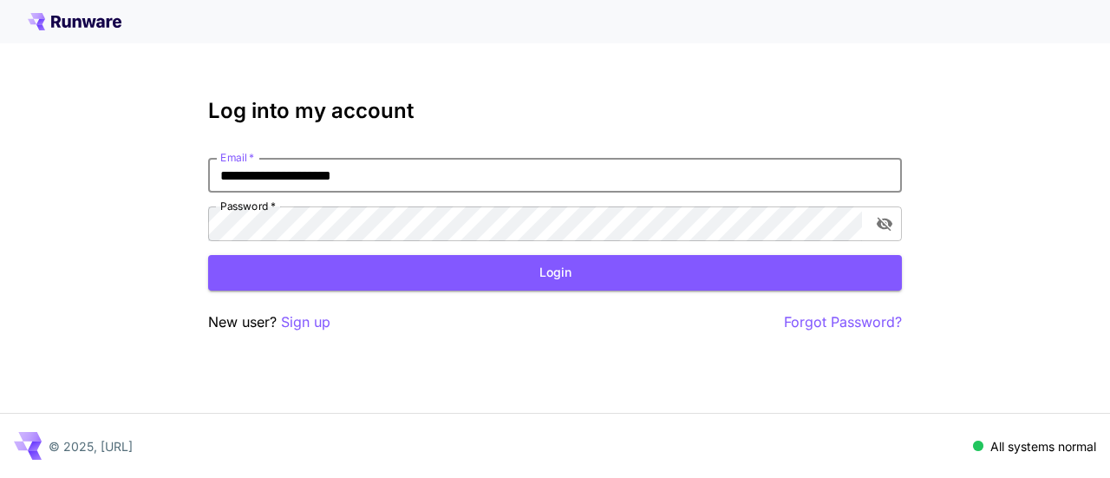
click at [182, 181] on div "**********" at bounding box center [555, 239] width 1110 height 478
type input "**********"
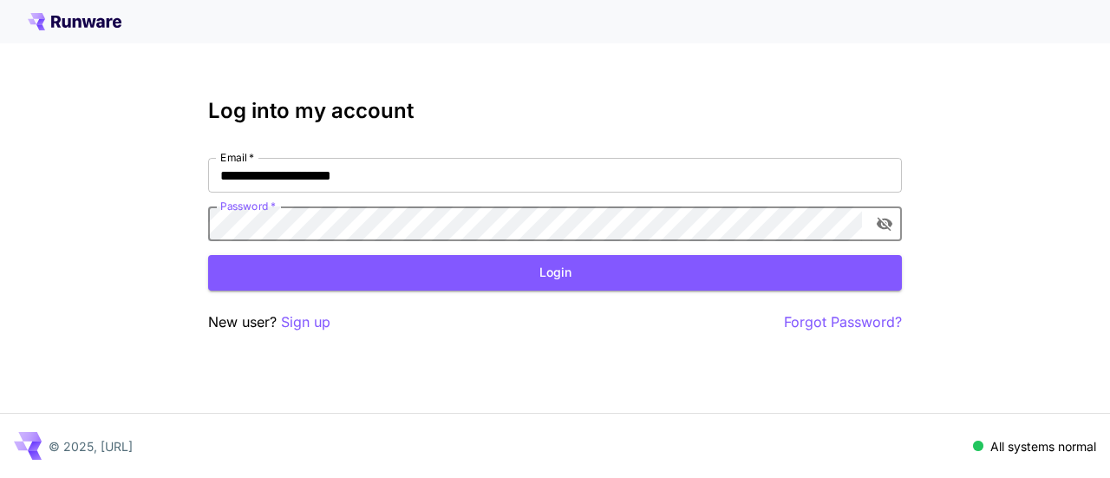
click button "Login" at bounding box center [555, 273] width 694 height 36
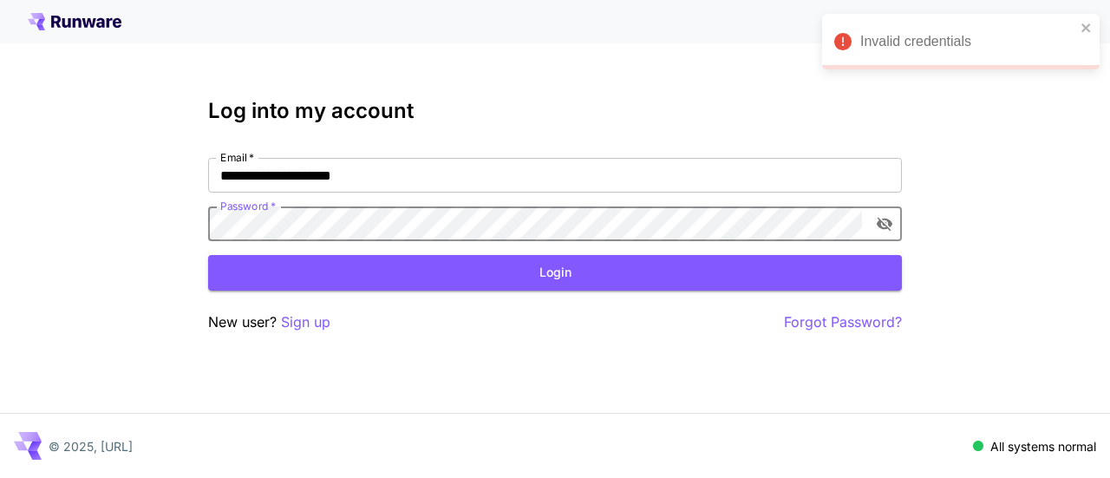
click at [869, 213] on div "Password   *" at bounding box center [555, 223] width 694 height 35
click at [881, 222] on icon "toggle password visibility" at bounding box center [884, 225] width 16 height 14
click button "Login" at bounding box center [555, 273] width 694 height 36
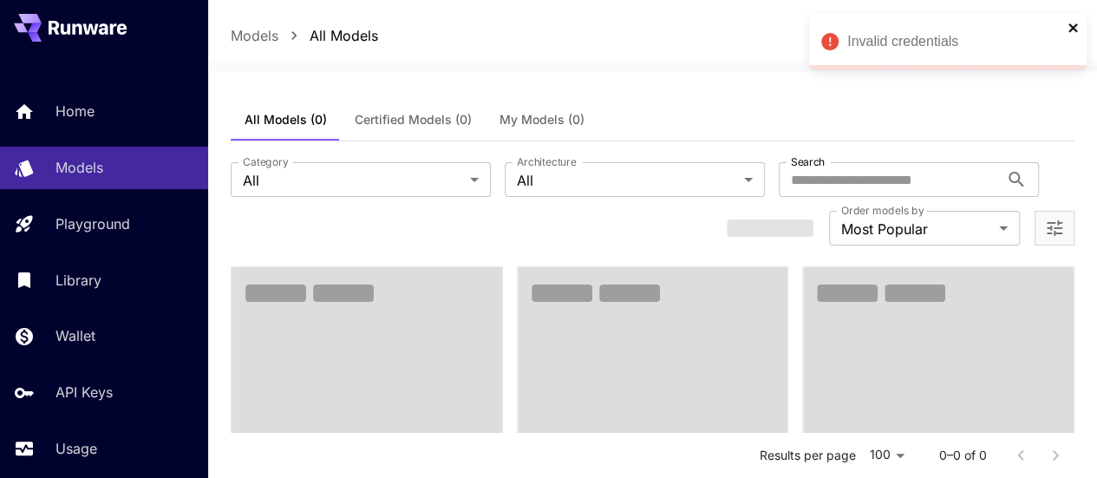
click at [1074, 28] on icon "close" at bounding box center [1073, 28] width 12 height 14
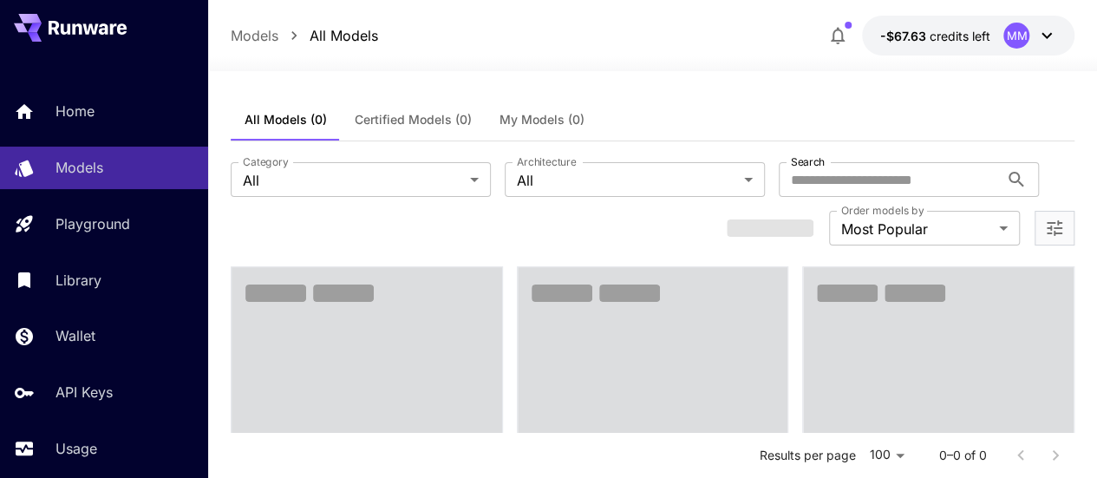
click at [974, 39] on span "credits left" at bounding box center [958, 36] width 61 height 15
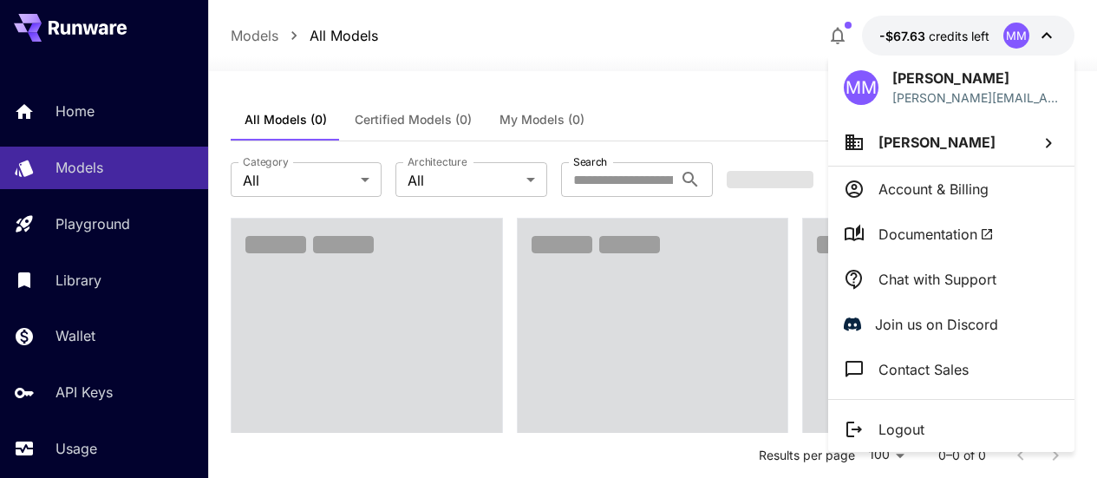
click at [974, 39] on div at bounding box center [555, 239] width 1110 height 478
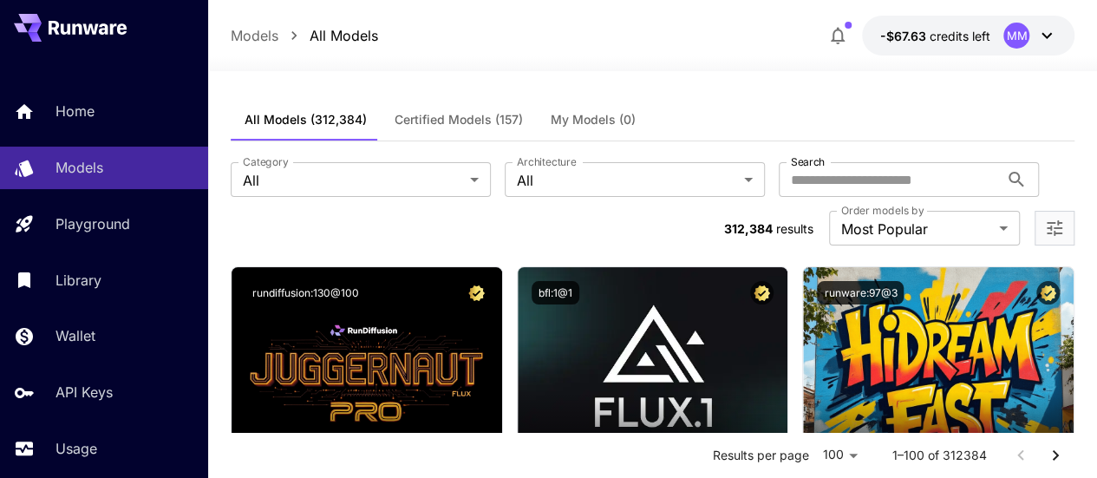
click at [954, 45] on button "-$67.63 credits left MM" at bounding box center [968, 36] width 212 height 40
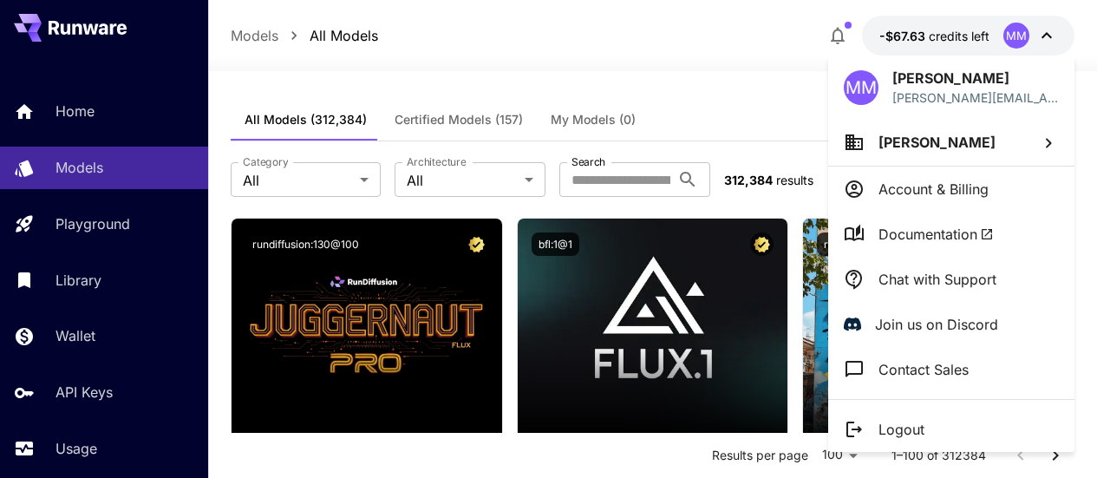
click at [52, 351] on div at bounding box center [555, 239] width 1110 height 478
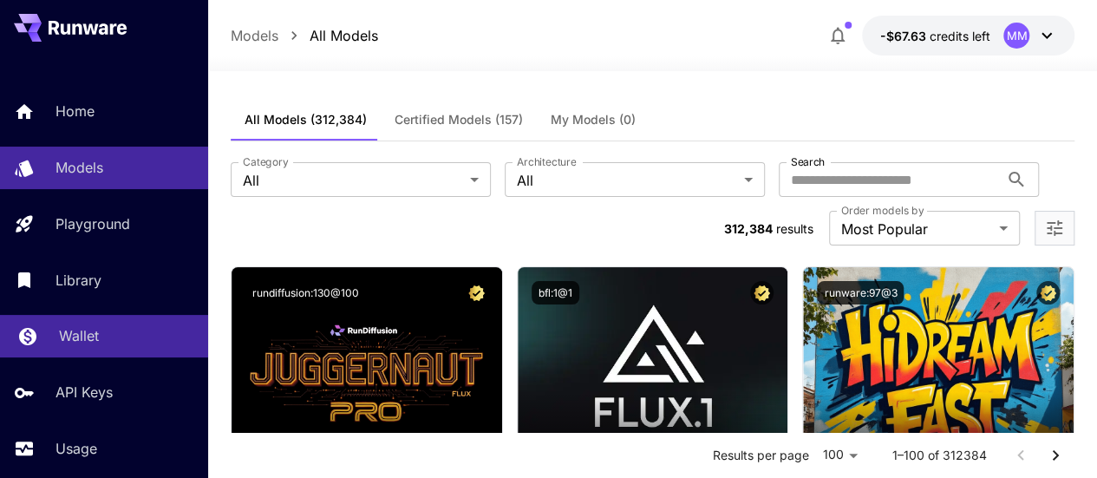
click at [72, 336] on p "Wallet" at bounding box center [79, 335] width 40 height 21
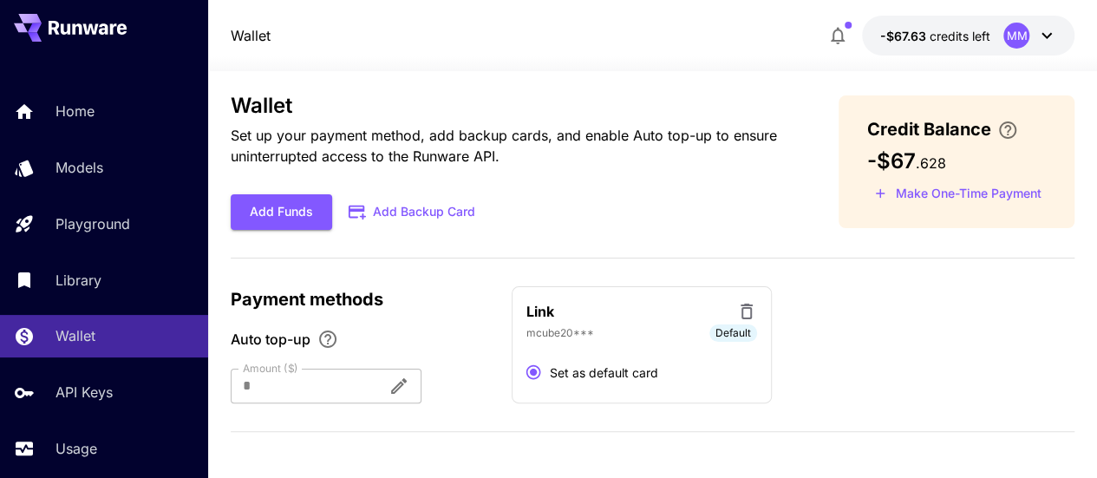
scroll to position [21, 0]
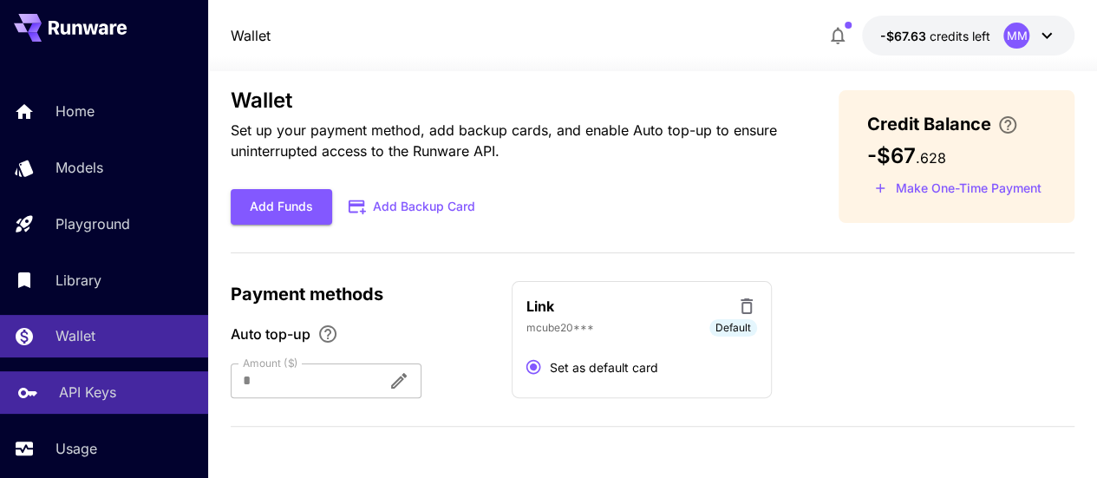
click at [118, 379] on link "API Keys" at bounding box center [104, 392] width 208 height 42
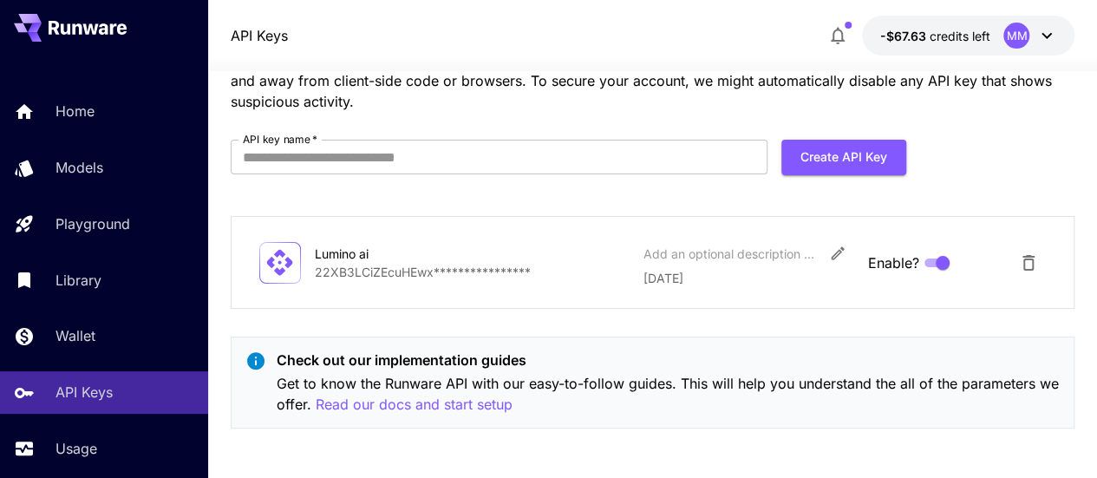
scroll to position [92, 0]
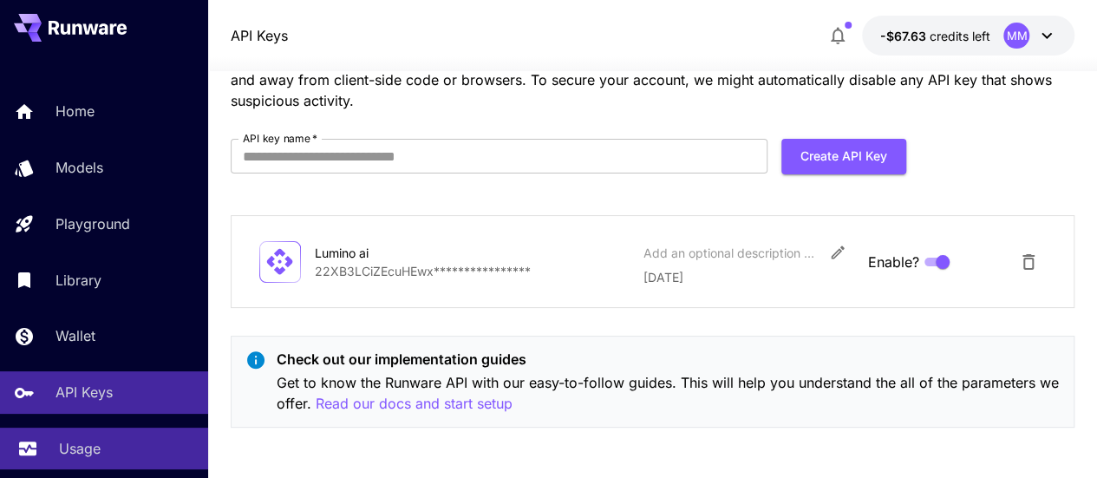
click at [101, 446] on div "Usage" at bounding box center [126, 448] width 135 height 21
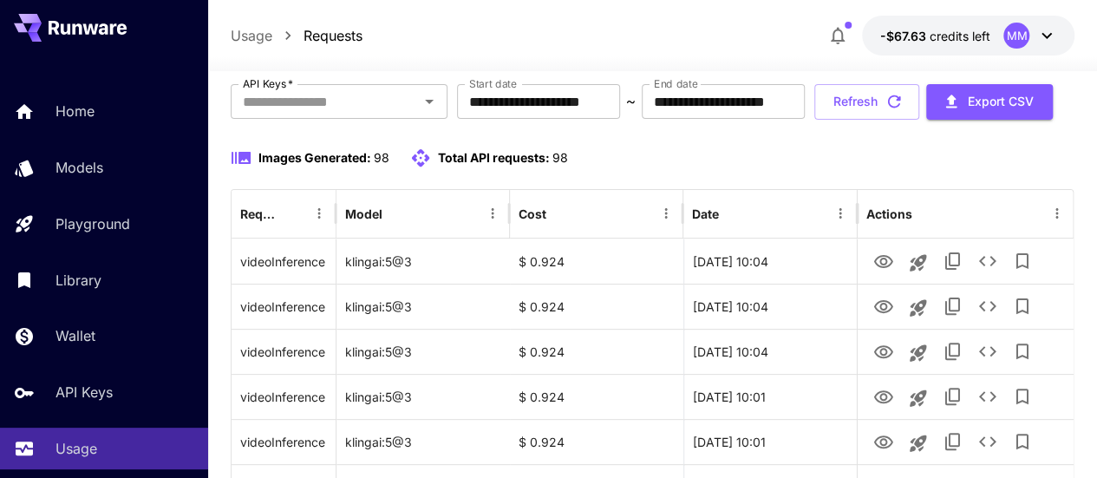
scroll to position [173, 0]
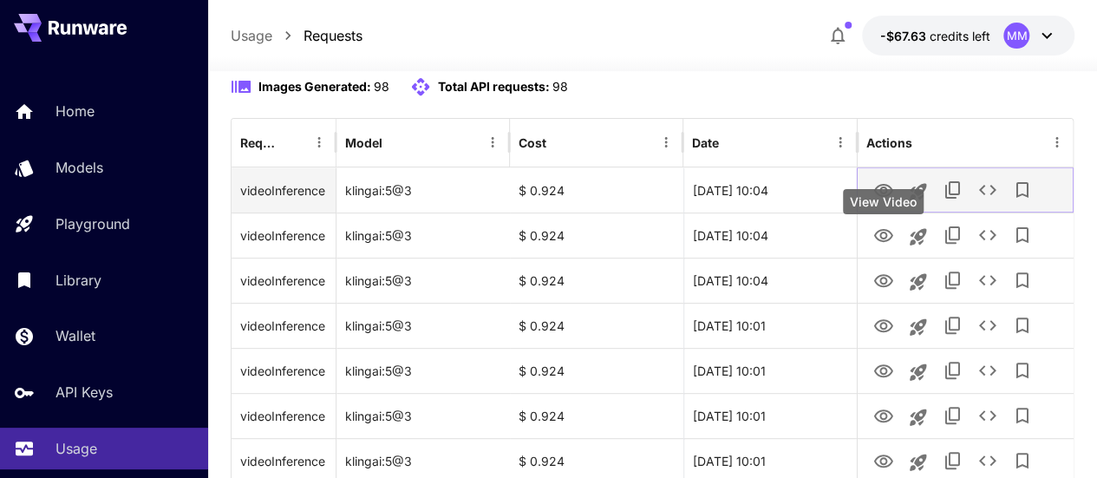
click at [876, 201] on icon "View Video" at bounding box center [882, 190] width 21 height 21
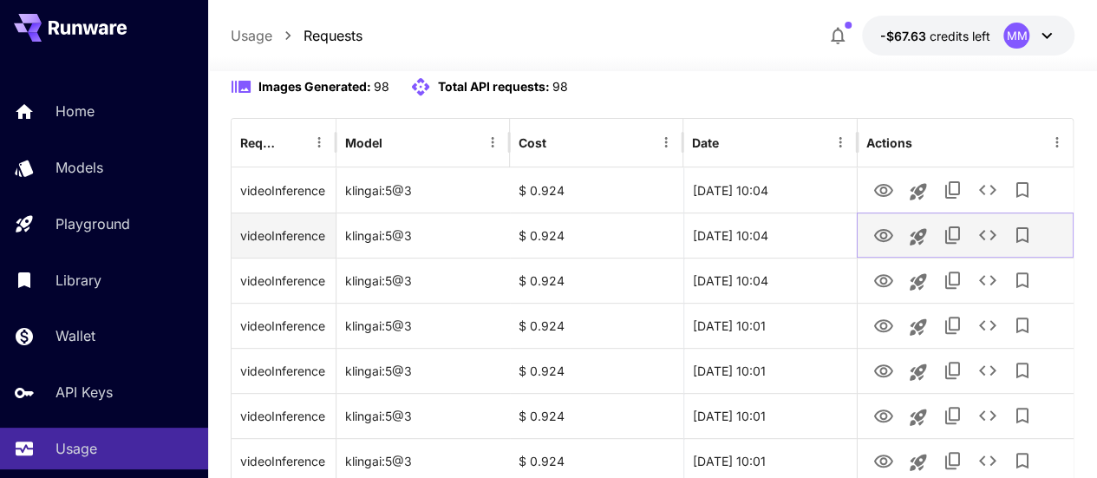
click at [879, 242] on icon "View Video" at bounding box center [882, 235] width 19 height 13
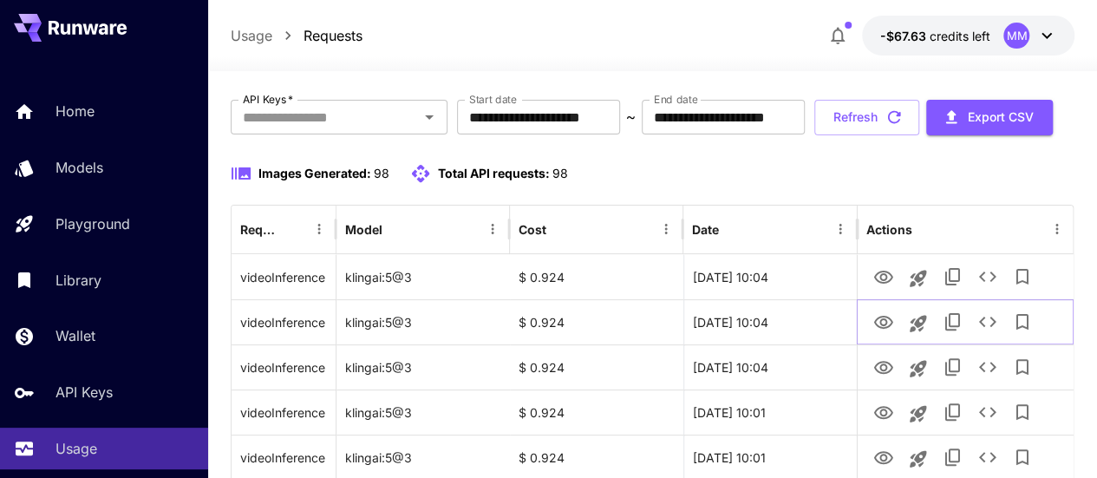
scroll to position [0, 0]
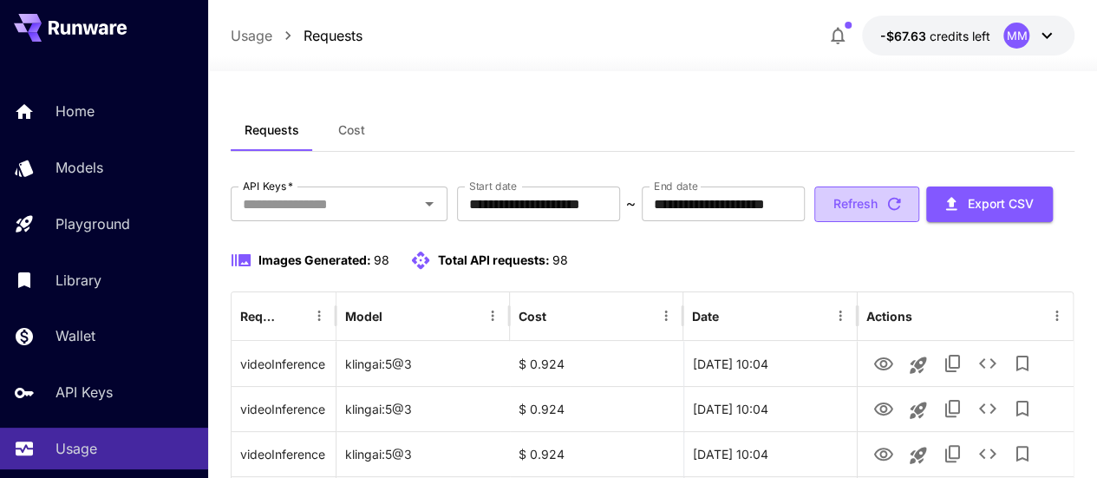
click at [894, 222] on button "Refresh" at bounding box center [866, 204] width 105 height 36
click at [881, 222] on button "Refresh" at bounding box center [866, 204] width 105 height 36
click at [335, 132] on button "Cost" at bounding box center [352, 130] width 78 height 42
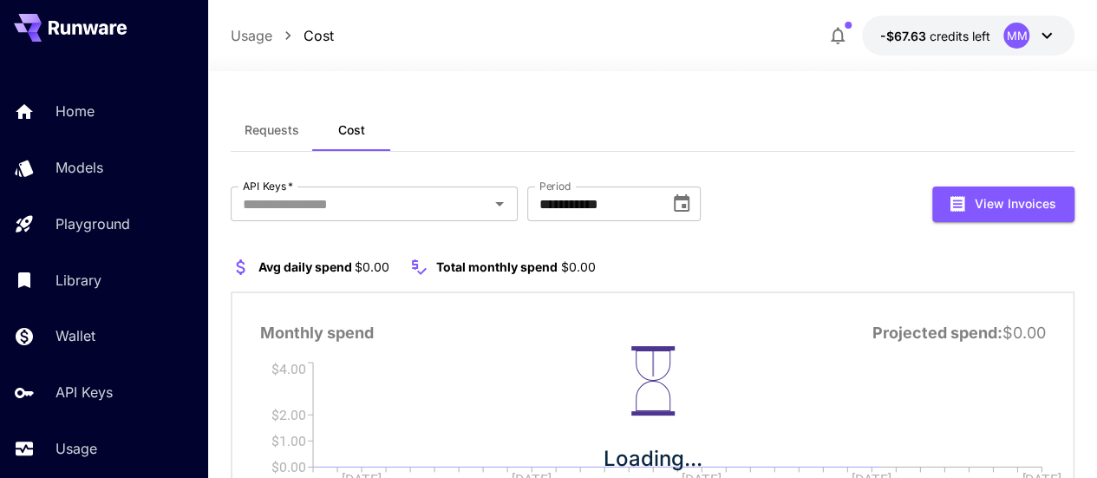
click at [280, 140] on button "Requests" at bounding box center [272, 130] width 82 height 42
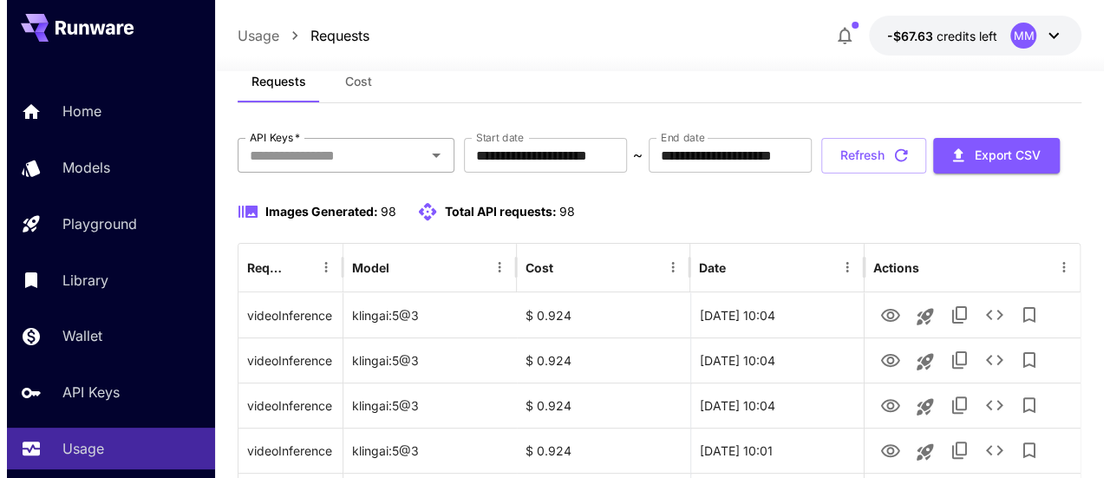
scroll to position [87, 0]
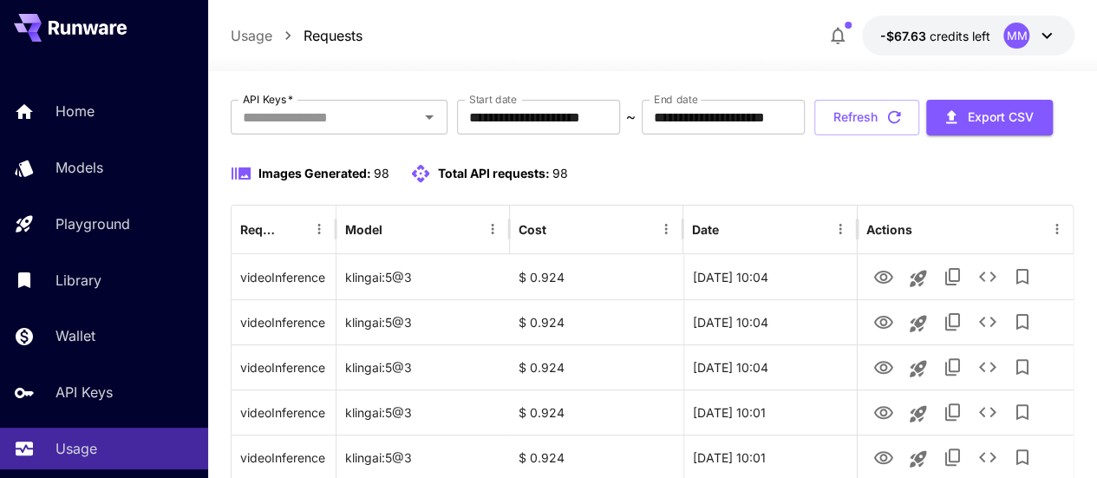
click at [955, 17] on button "-$67.63 credits left MM" at bounding box center [968, 36] width 212 height 40
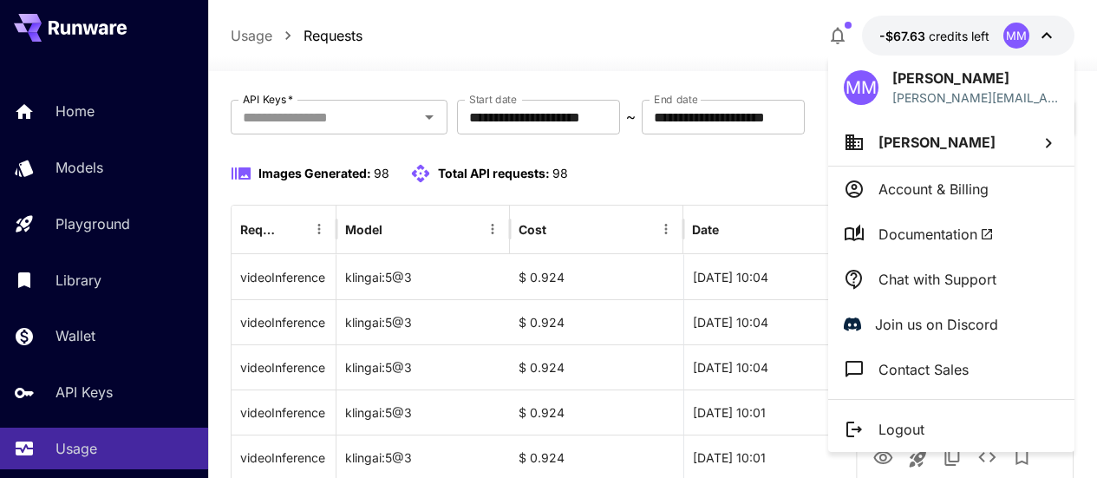
click at [921, 186] on p "Account & Billing" at bounding box center [933, 189] width 110 height 21
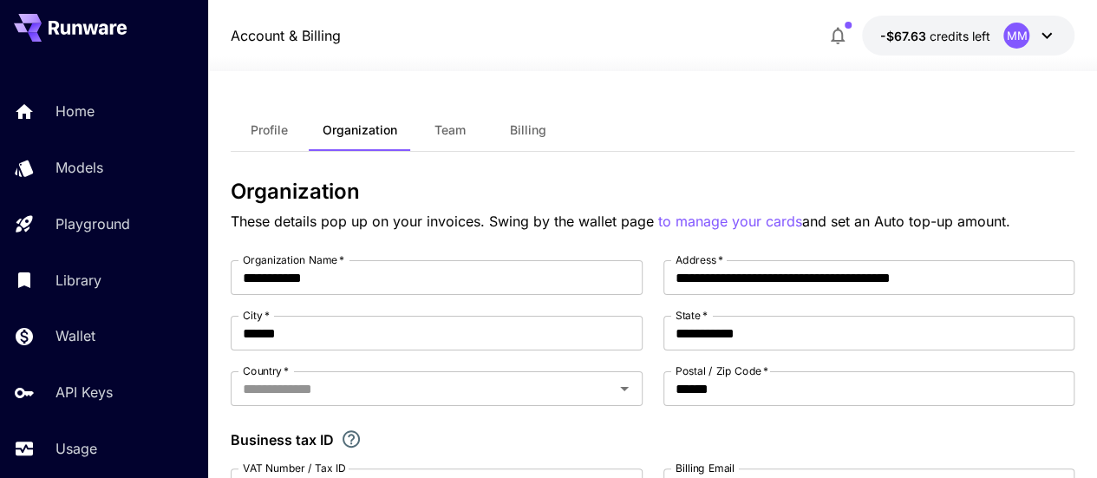
type input "*****"
click at [462, 142] on button "Team" at bounding box center [450, 130] width 78 height 42
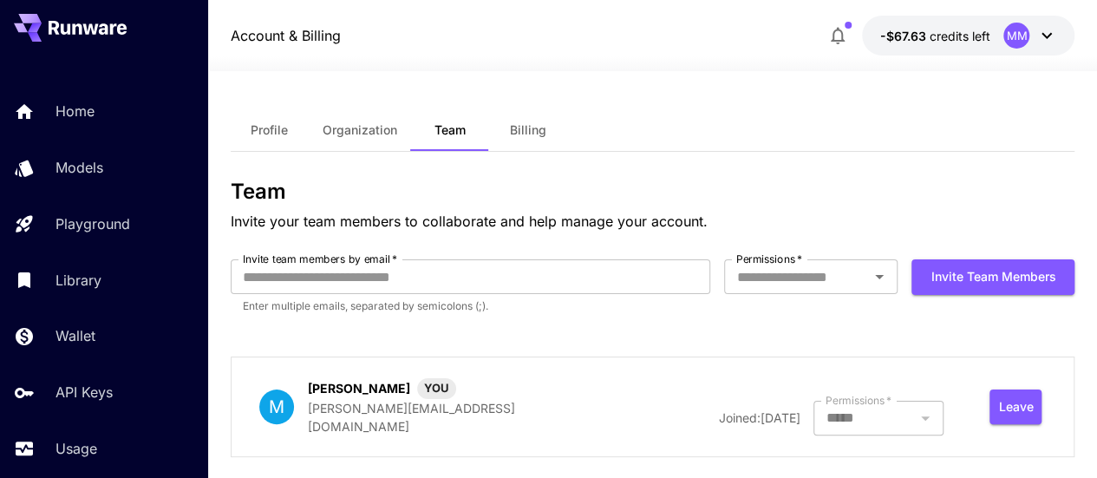
click at [531, 143] on button "Billing" at bounding box center [528, 130] width 78 height 42
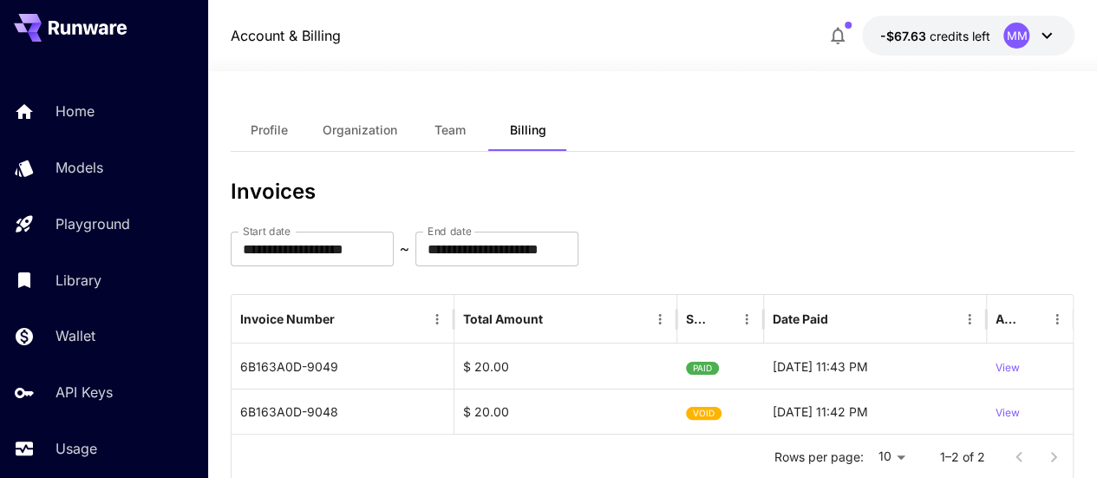
click at [286, 140] on button "Profile" at bounding box center [270, 130] width 78 height 42
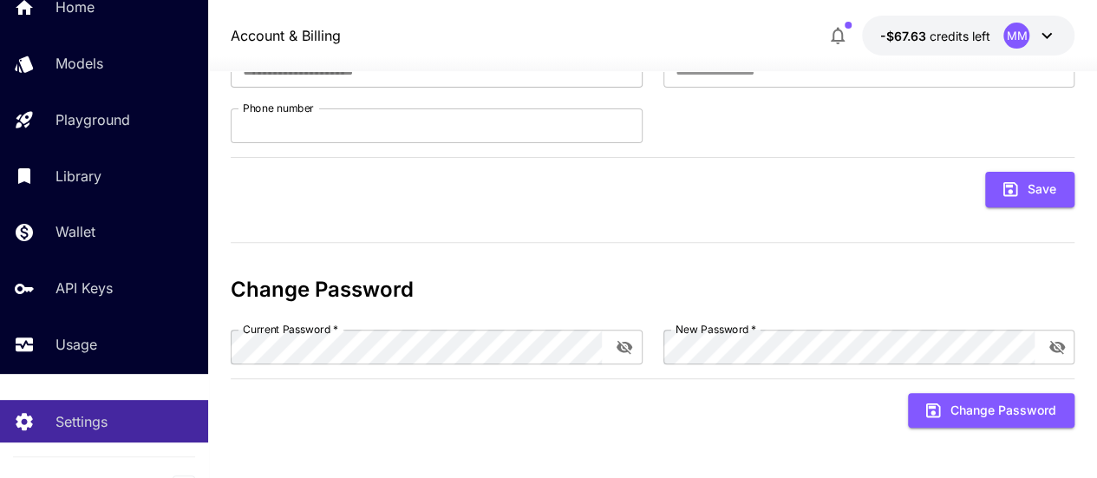
scroll to position [129, 0]
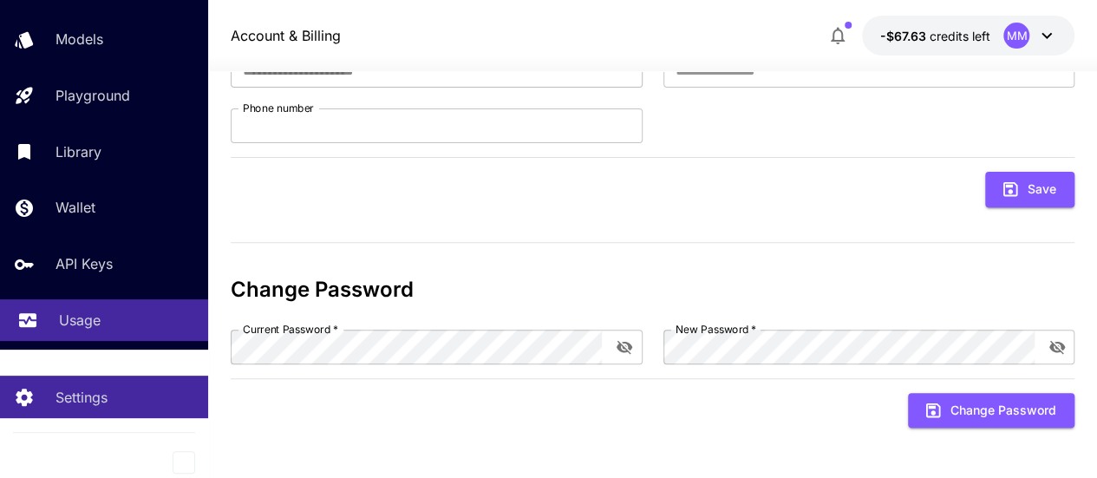
click at [84, 324] on p "Usage" at bounding box center [80, 319] width 42 height 21
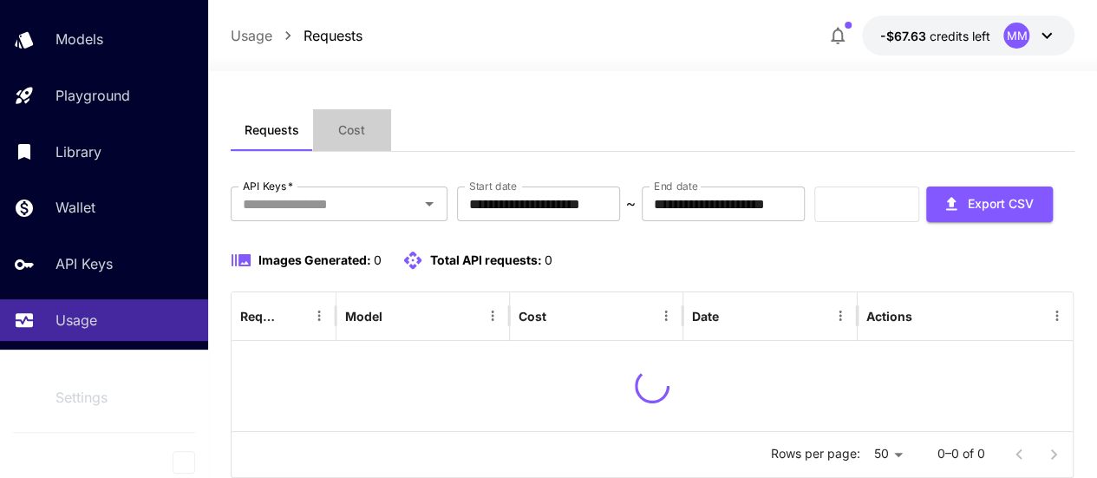
click at [340, 131] on span "Cost" at bounding box center [351, 130] width 27 height 16
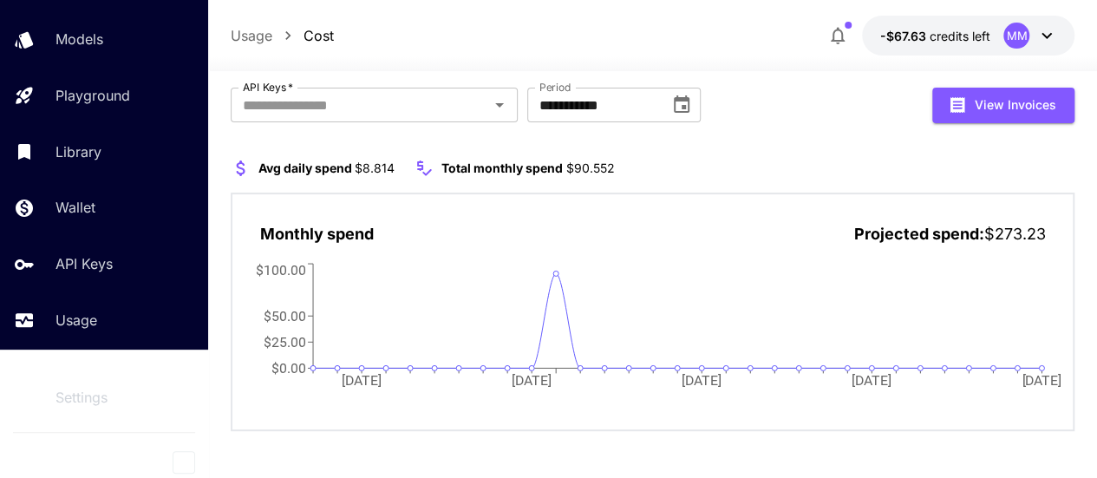
scroll to position [103, 0]
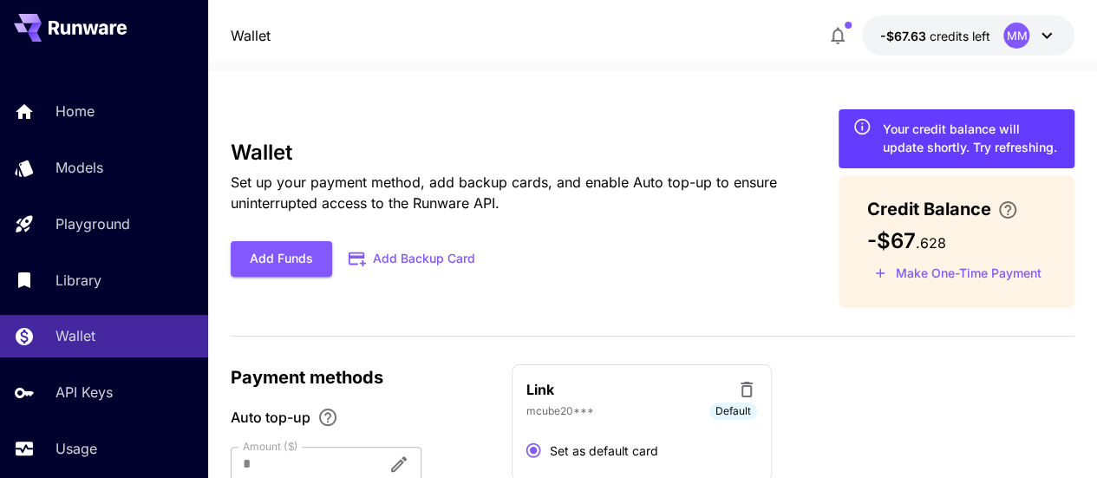
scroll to position [83, 0]
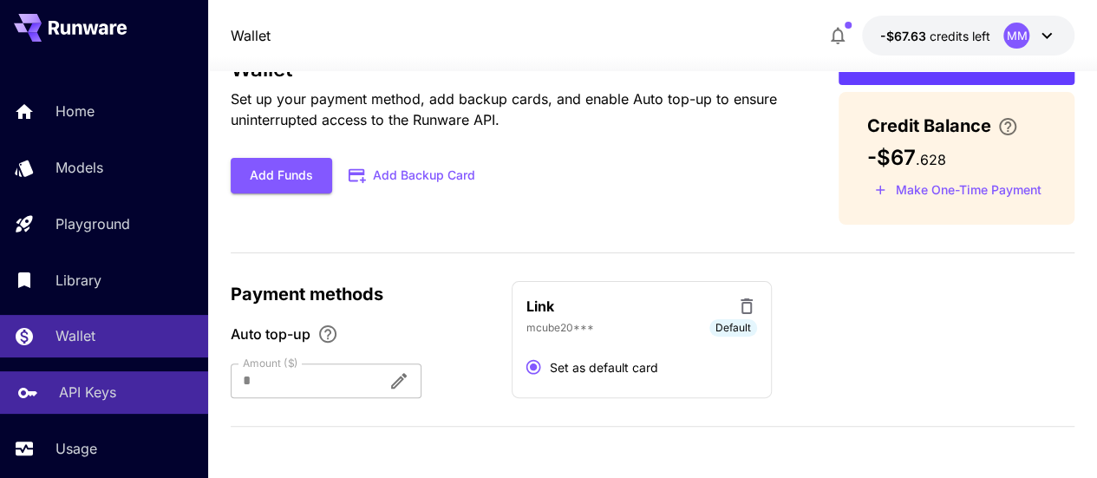
click at [124, 399] on div "API Keys" at bounding box center [126, 391] width 135 height 21
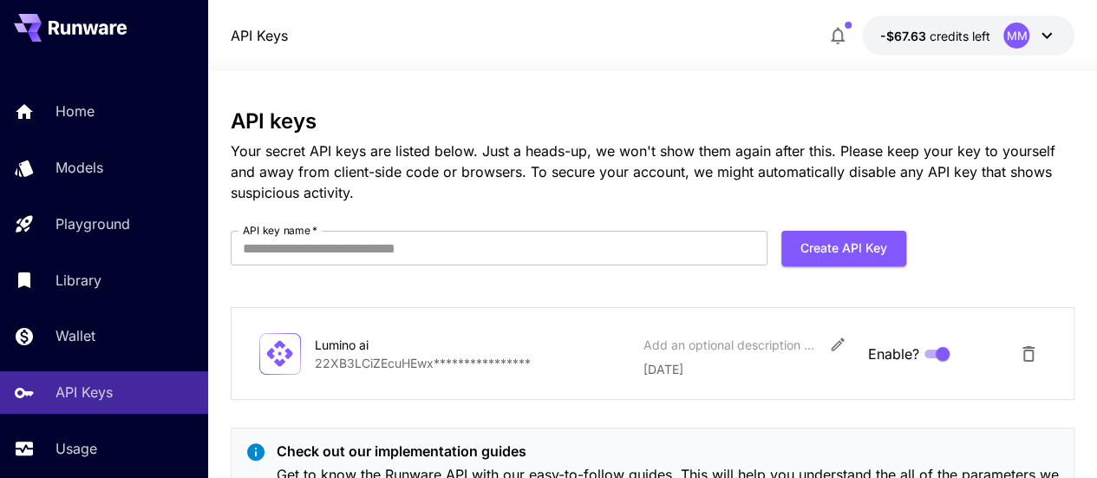
scroll to position [92, 0]
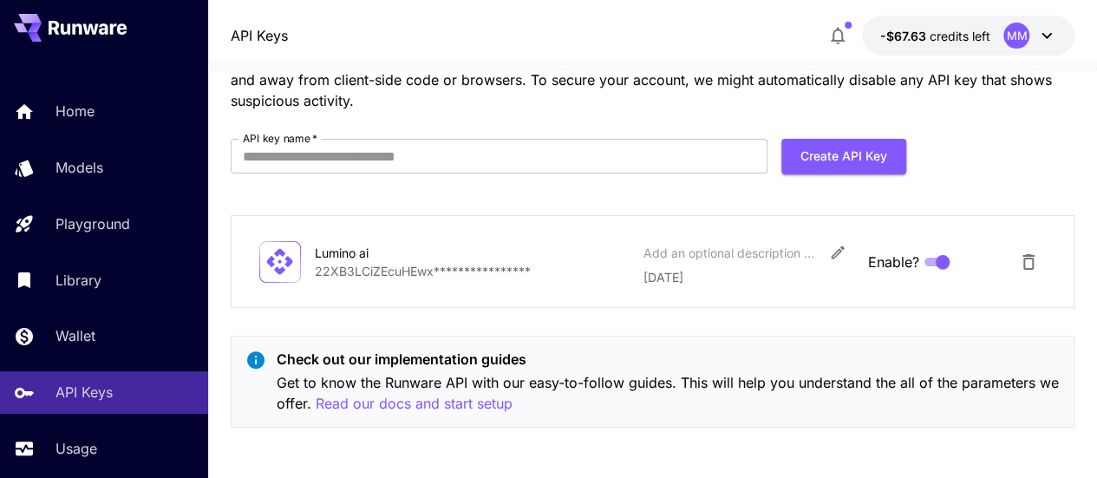
click at [1002, 17] on button "-$67.63 credits left MM" at bounding box center [968, 36] width 212 height 40
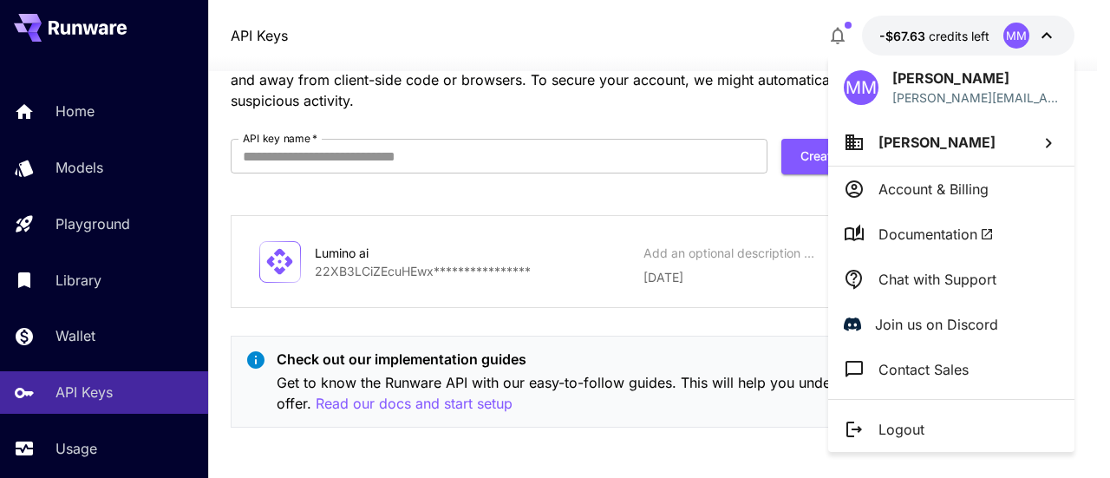
click at [1002, 17] on div at bounding box center [555, 239] width 1110 height 478
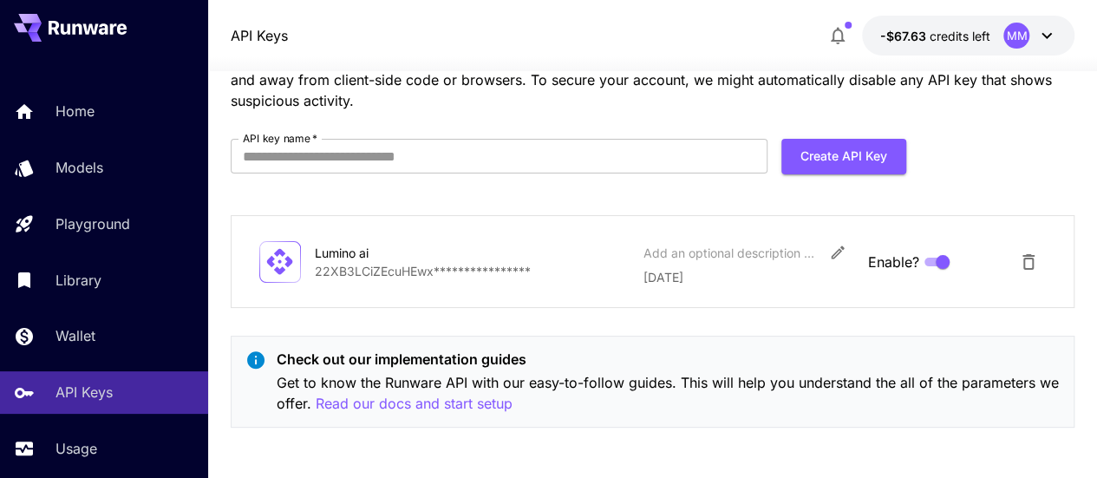
click at [1002, 17] on button "-$67.63 credits left MM" at bounding box center [968, 36] width 212 height 40
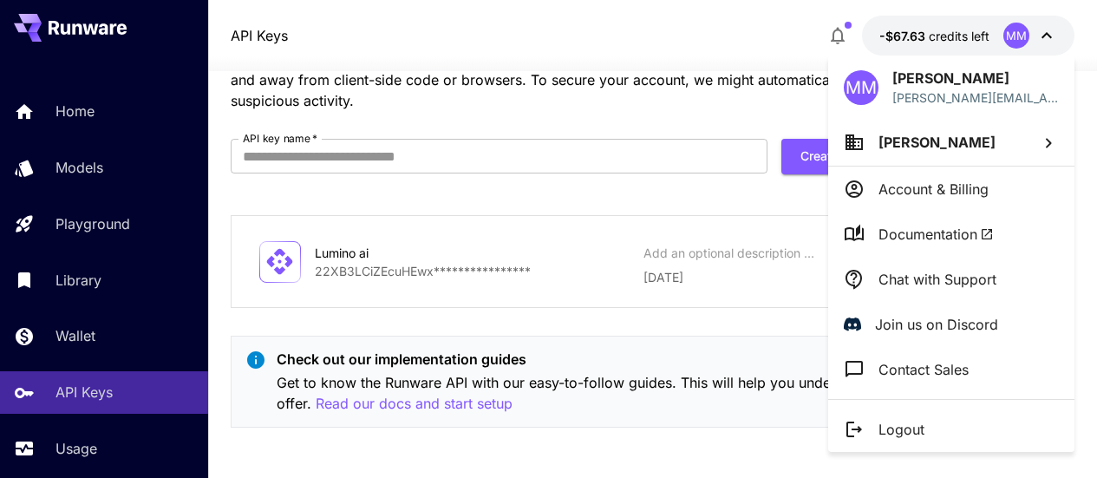
click at [1002, 17] on div at bounding box center [555, 239] width 1110 height 478
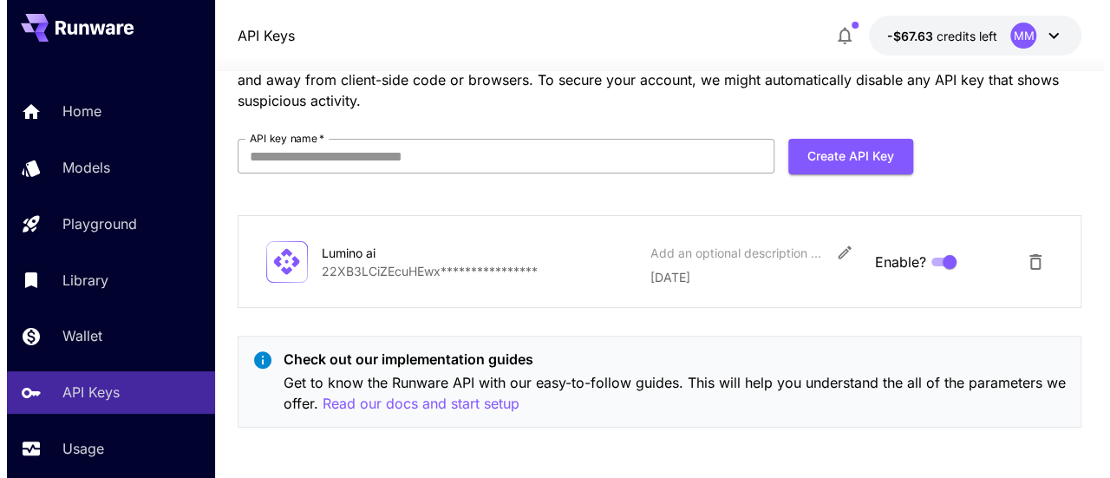
scroll to position [0, 0]
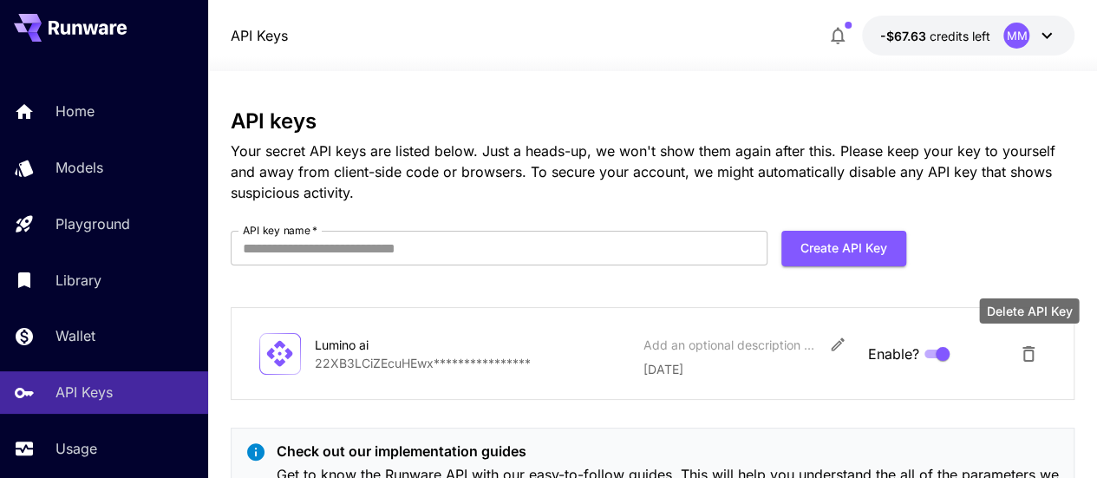
click at [1025, 355] on icon "Delete API Key" at bounding box center [1028, 354] width 12 height 16
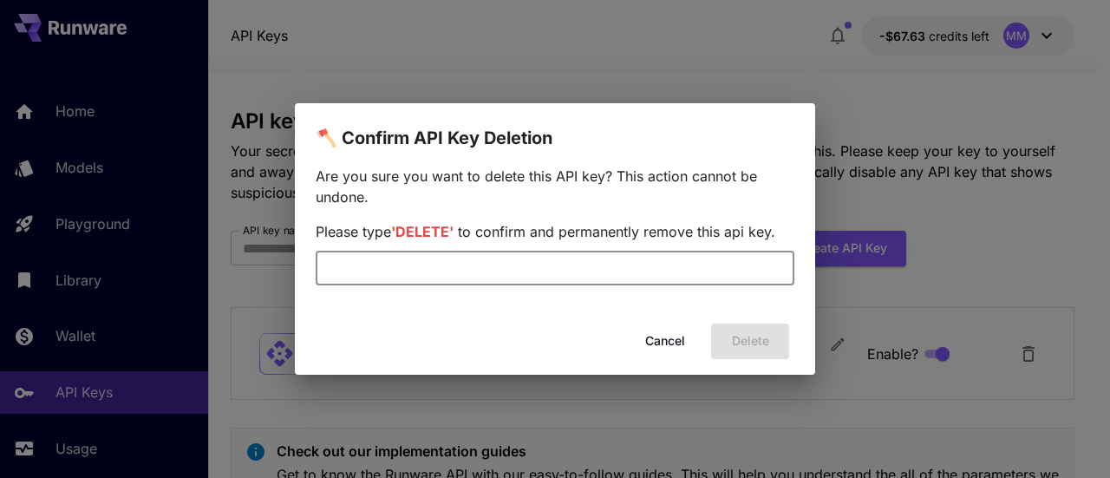
click at [648, 261] on input "text" at bounding box center [555, 268] width 479 height 35
type input "******"
click at [729, 335] on button "Delete" at bounding box center [750, 341] width 78 height 36
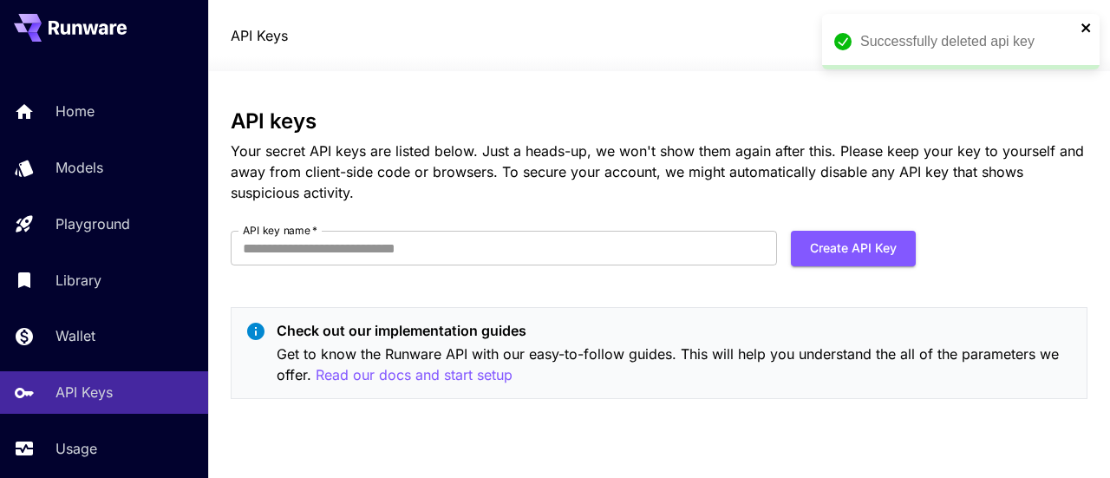
click at [1083, 23] on icon "close" at bounding box center [1086, 28] width 12 height 14
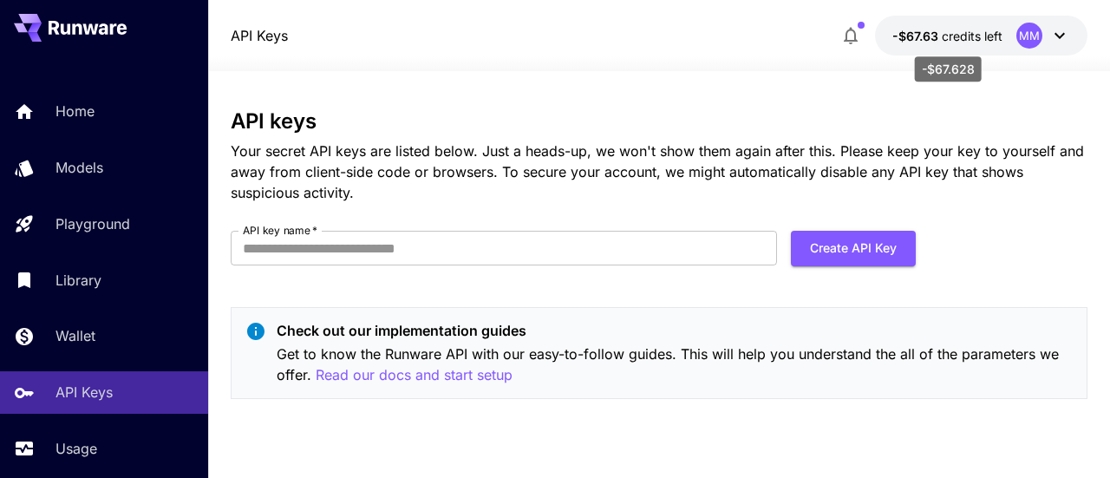
click at [971, 37] on span "credits left" at bounding box center [971, 36] width 61 height 15
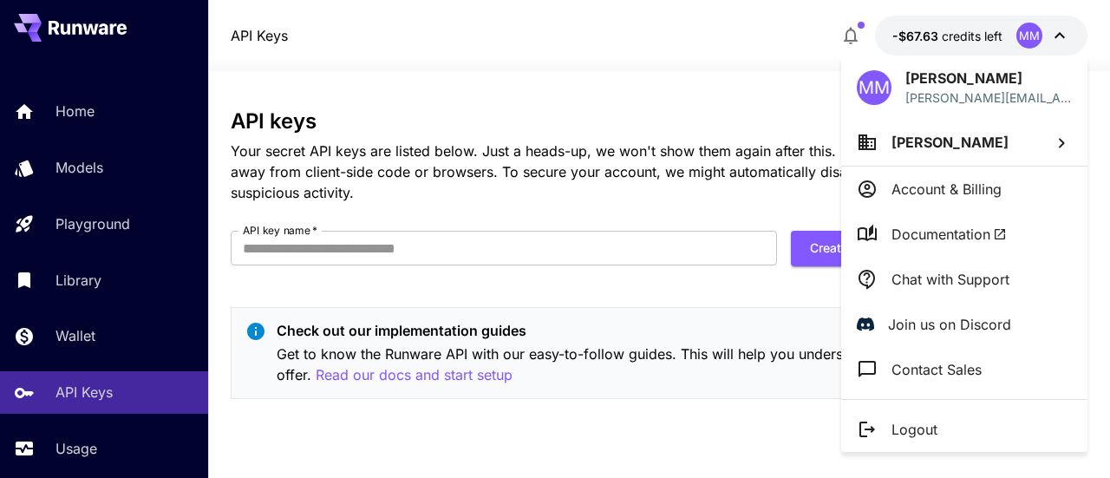
click at [971, 37] on div at bounding box center [555, 239] width 1110 height 478
